Goal: Task Accomplishment & Management: Use online tool/utility

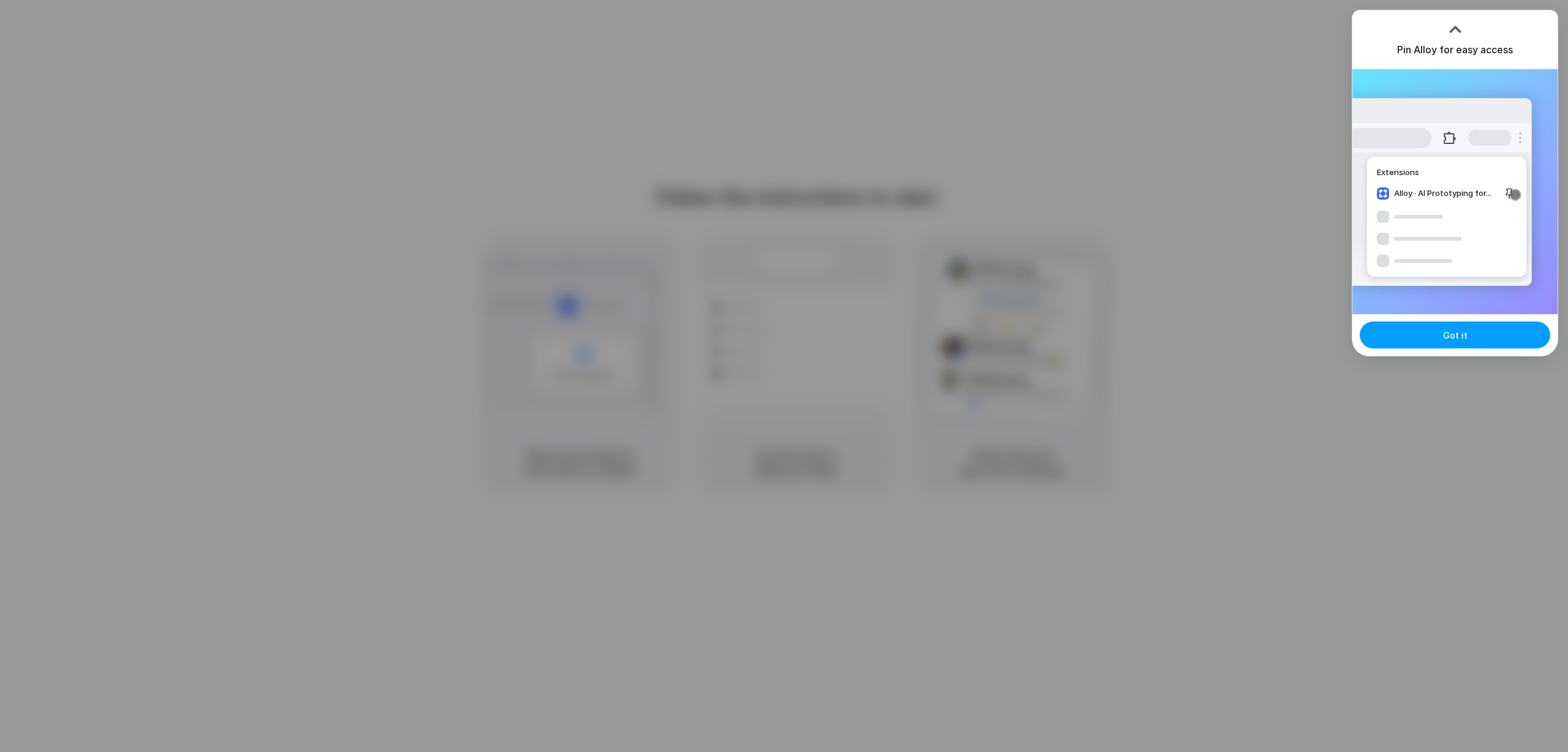
click at [1459, 341] on span "Got it" at bounding box center [1455, 335] width 24 height 13
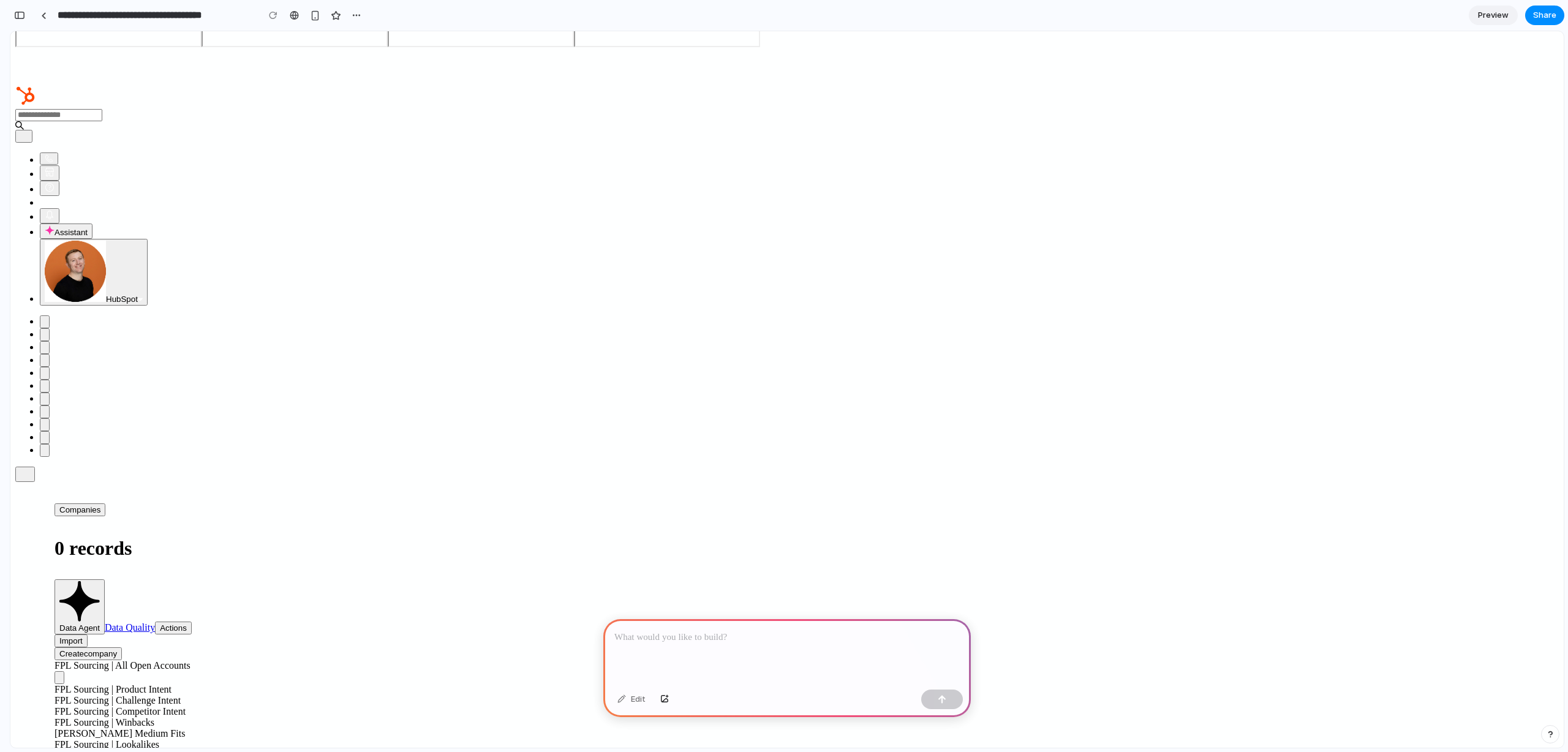
scroll to position [99, 0]
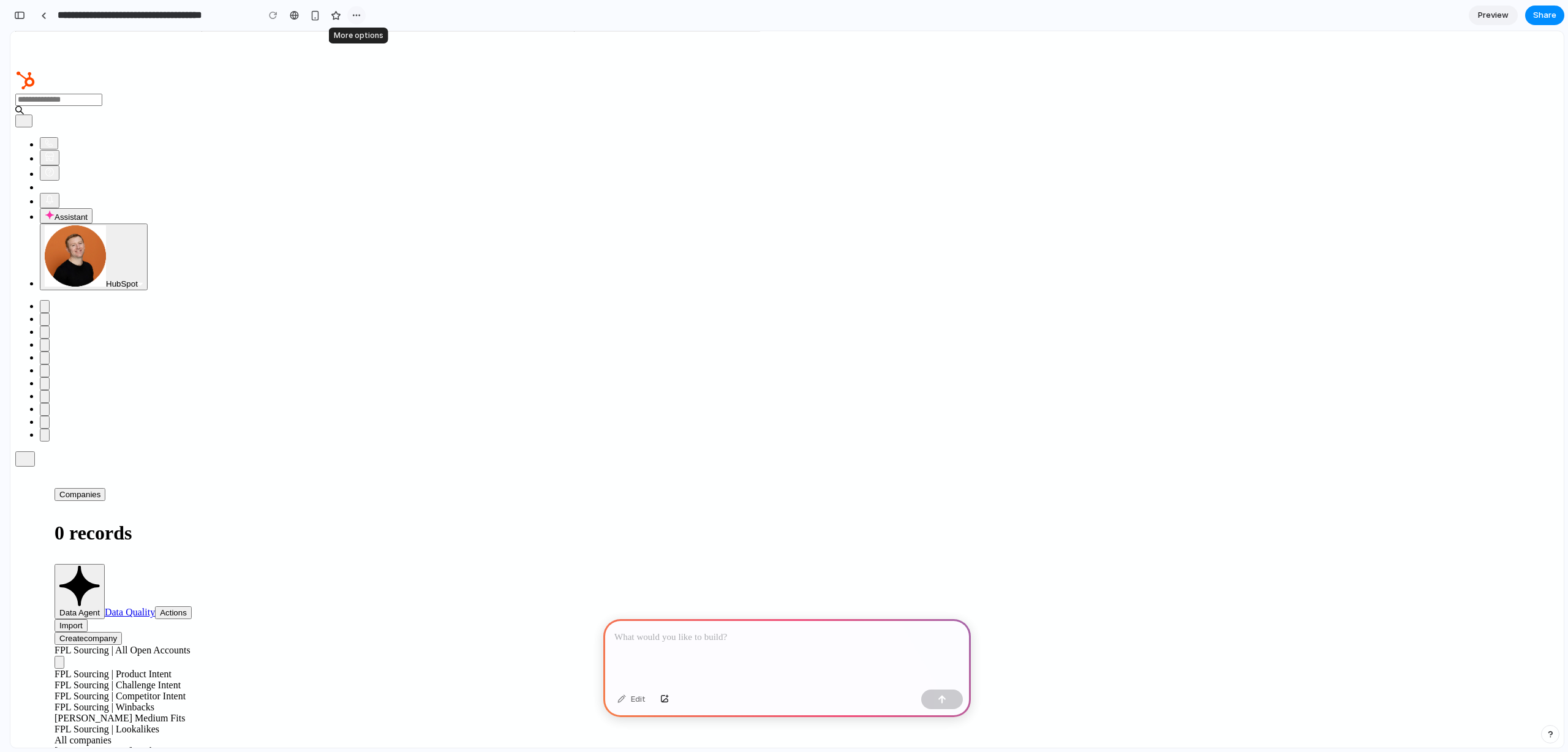
click at [357, 15] on div "button" at bounding box center [356, 16] width 10 height 10
click at [397, 15] on div "Duplicate Delete" at bounding box center [784, 376] width 1568 height 752
click at [21, 14] on div "button" at bounding box center [19, 15] width 11 height 9
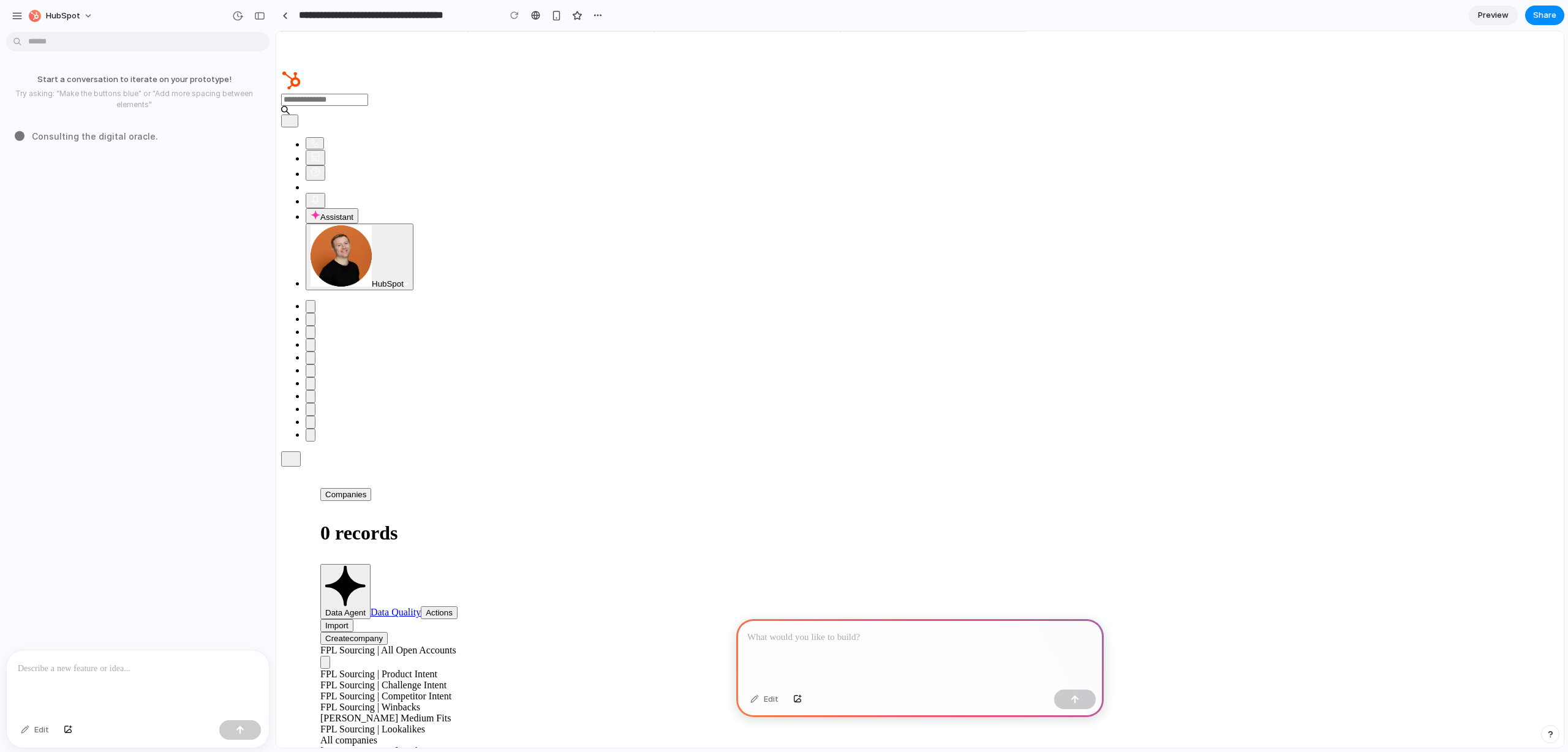
click at [312, 362] on icon at bounding box center [320, 371] width 17 height 17
click at [310, 361] on icon "Sales" at bounding box center [310, 361] width 0 height 0
